Goal: Task Accomplishment & Management: Manage account settings

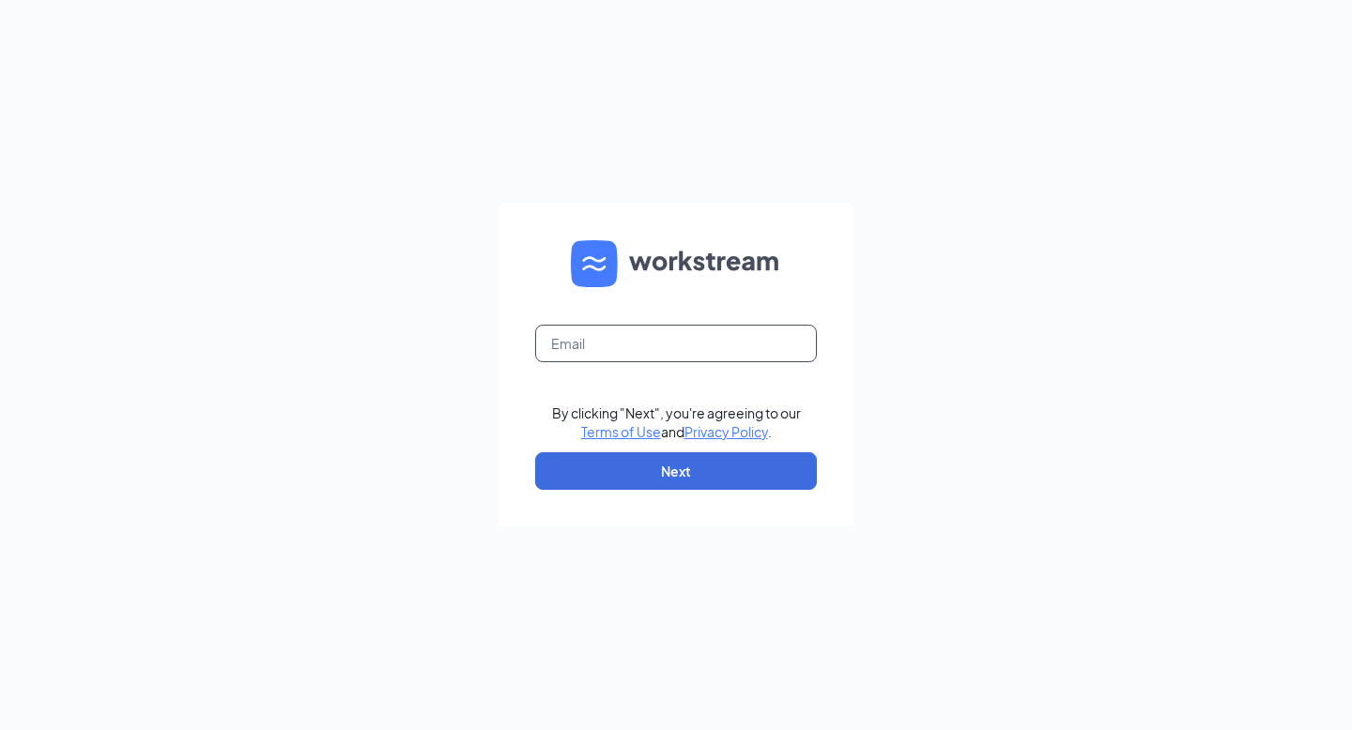
click at [602, 343] on input "text" at bounding box center [676, 344] width 282 height 38
type input "[EMAIL_ADDRESS][DOMAIN_NAME]"
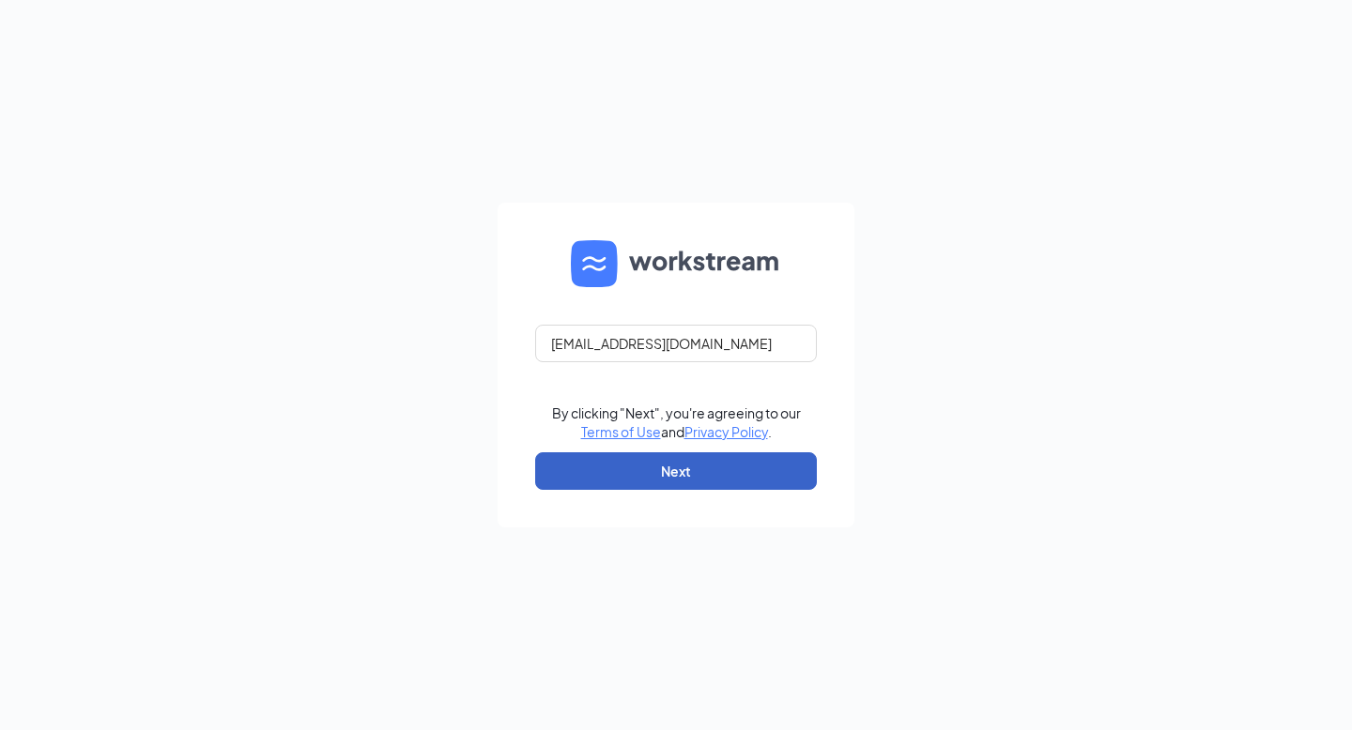
click at [651, 476] on button "Next" at bounding box center [676, 471] width 282 height 38
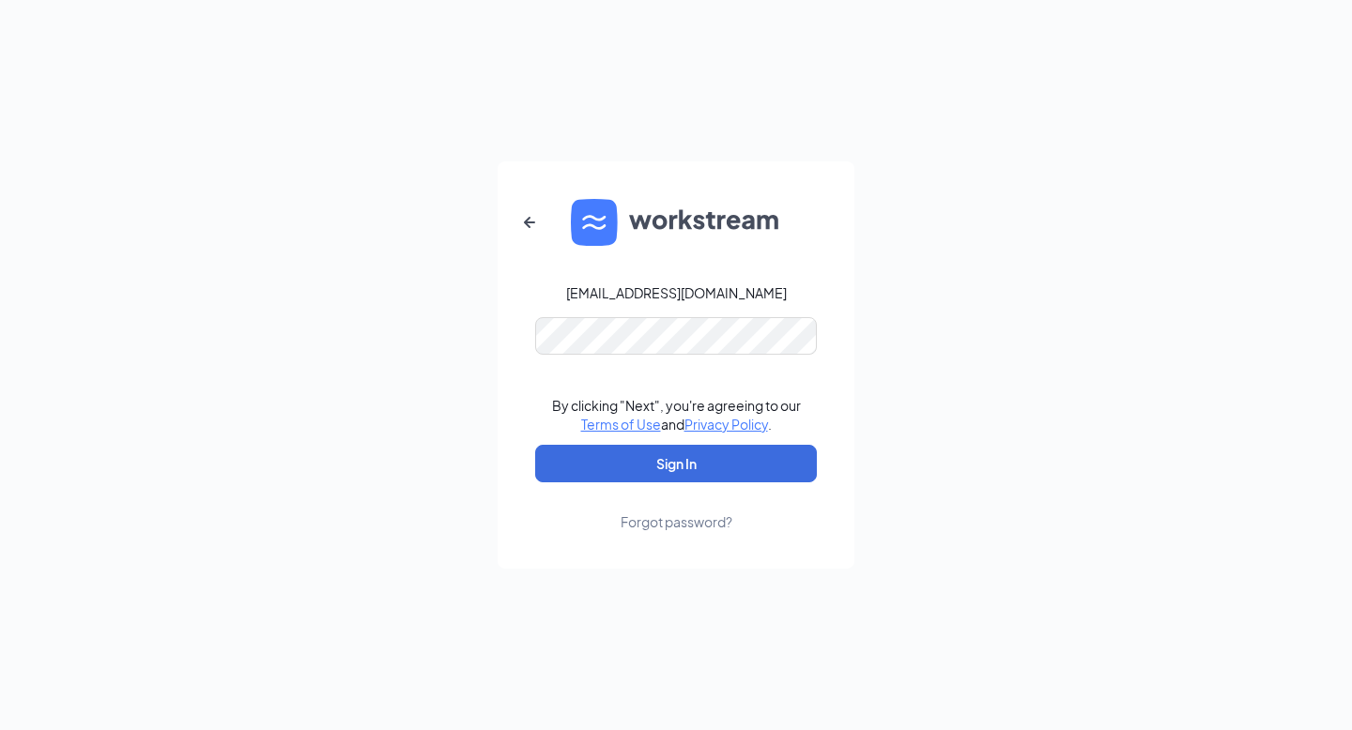
click at [702, 518] on div "Forgot password?" at bounding box center [676, 522] width 112 height 19
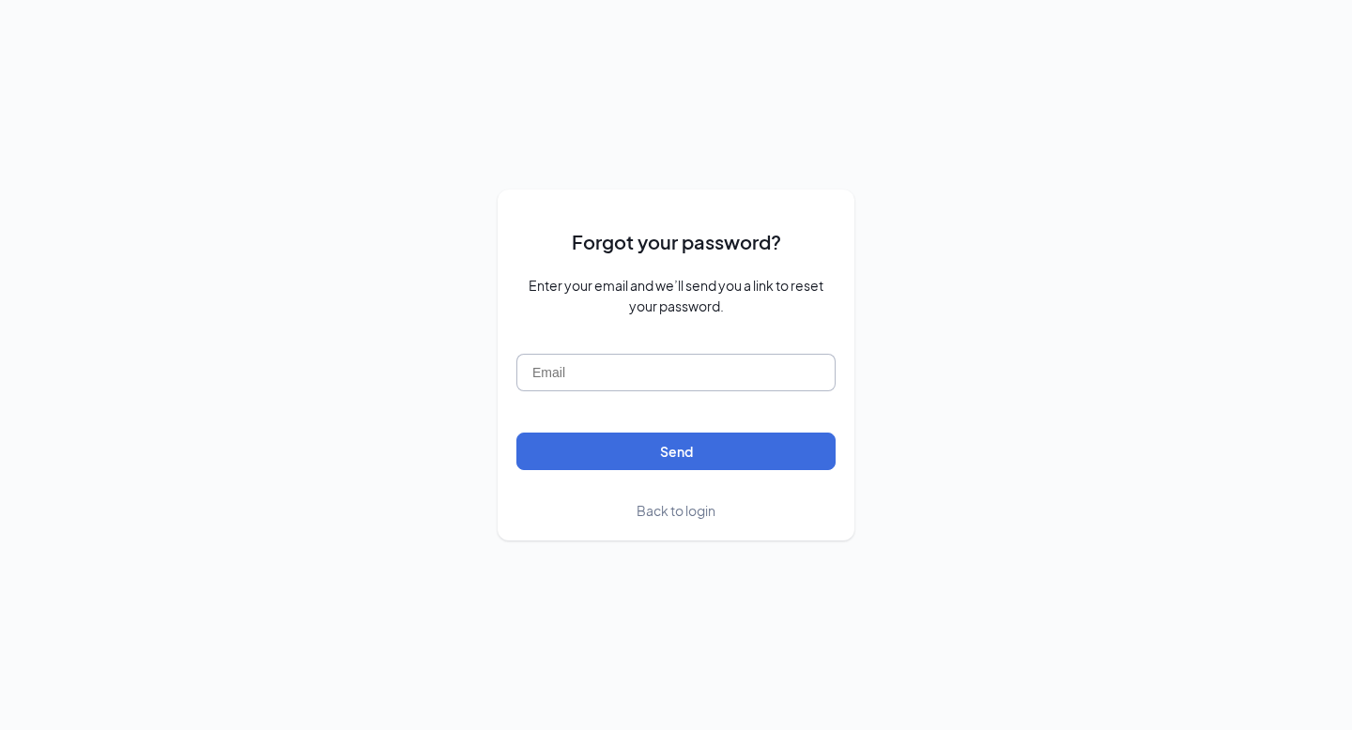
click at [613, 375] on input "text" at bounding box center [675, 373] width 319 height 38
type input "[EMAIL_ADDRESS][DOMAIN_NAME]"
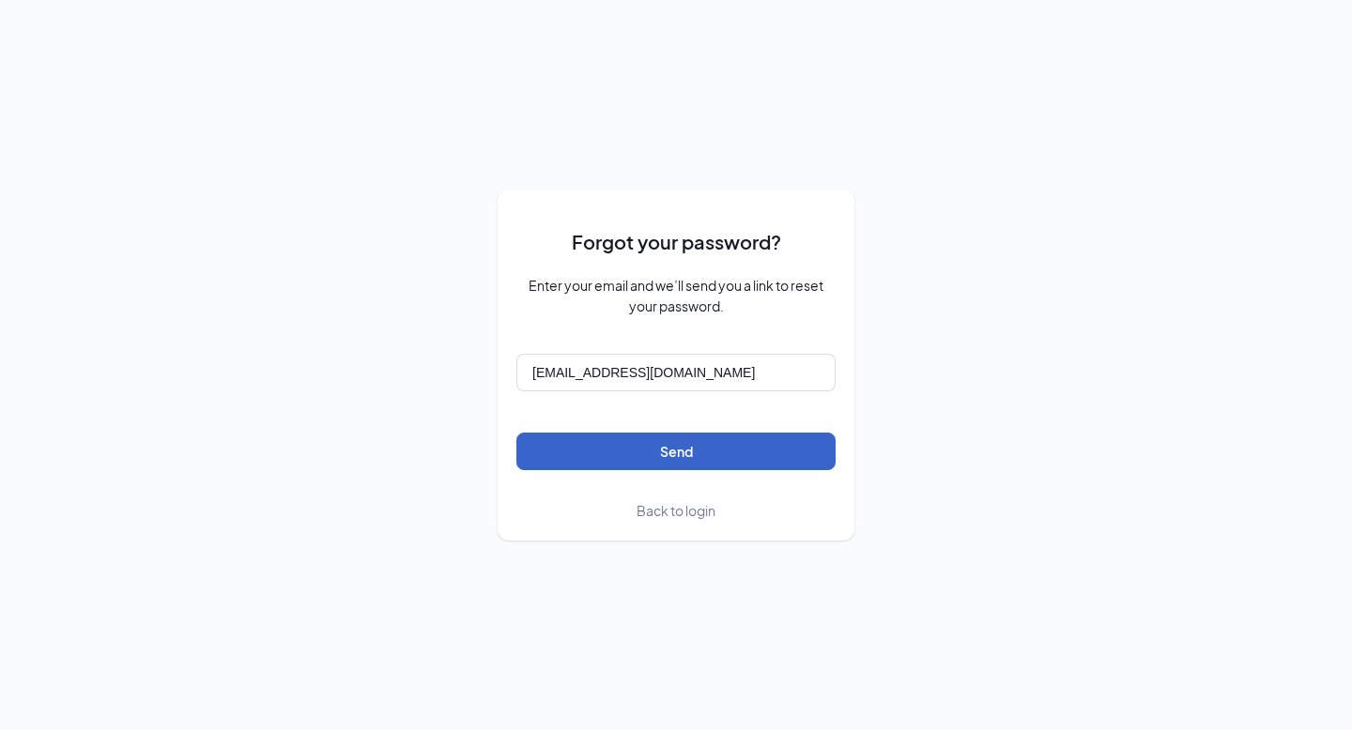
click at [573, 446] on button "Send" at bounding box center [675, 452] width 319 height 38
